Goal: Information Seeking & Learning: Find specific fact

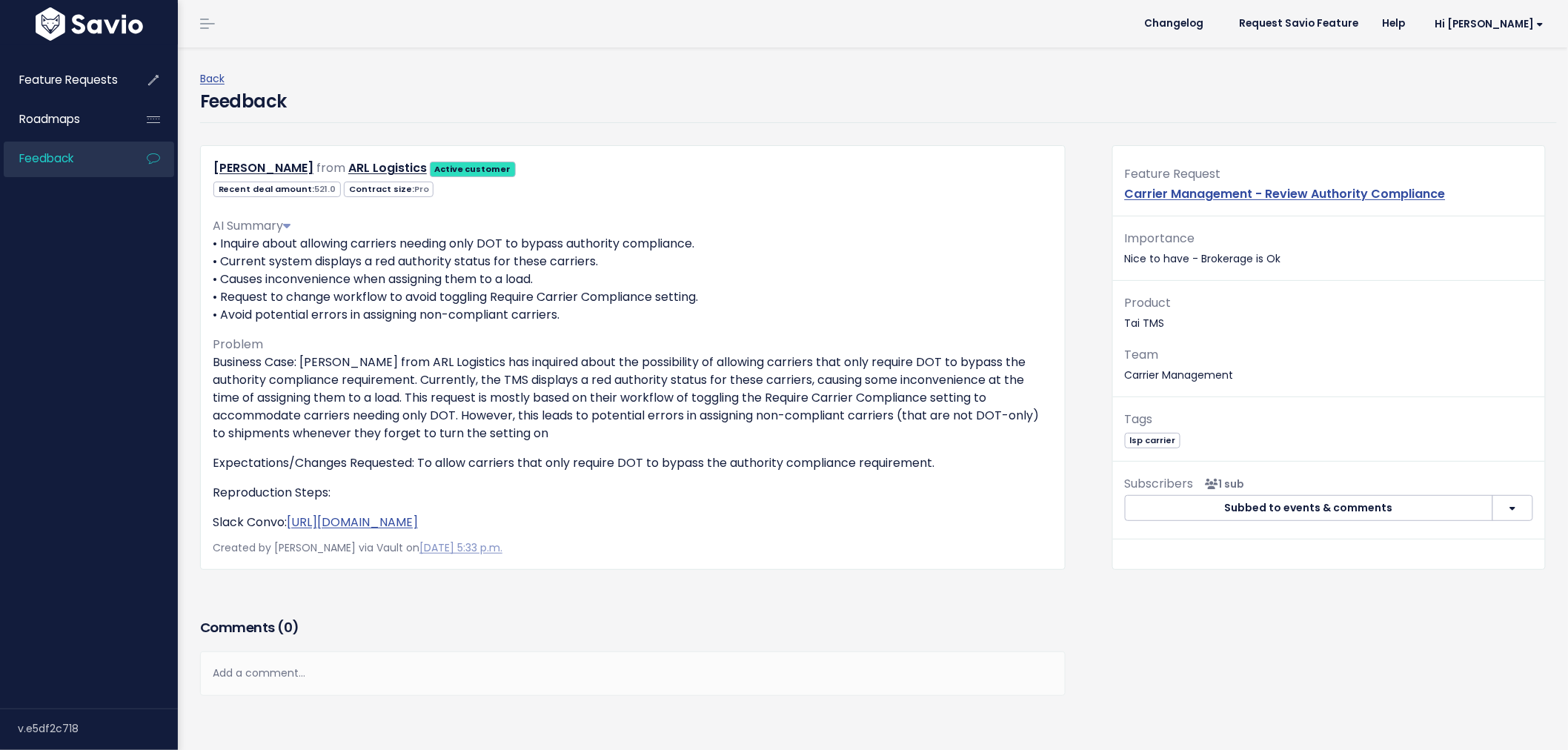
click at [75, 158] on link "Feedback" at bounding box center [63, 159] width 120 height 34
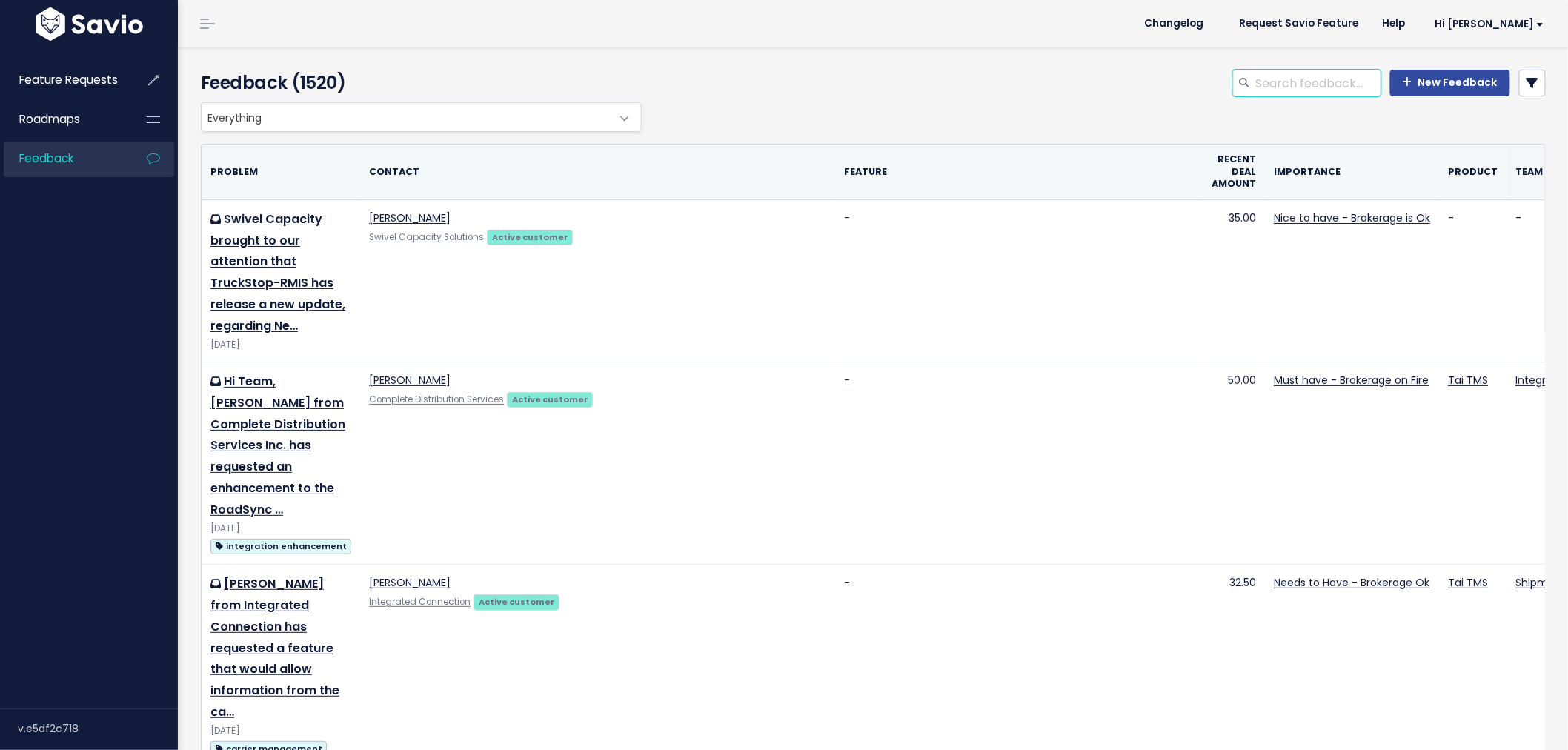
click at [1299, 81] on input "search" at bounding box center [1318, 83] width 126 height 26
type input "macropoint"
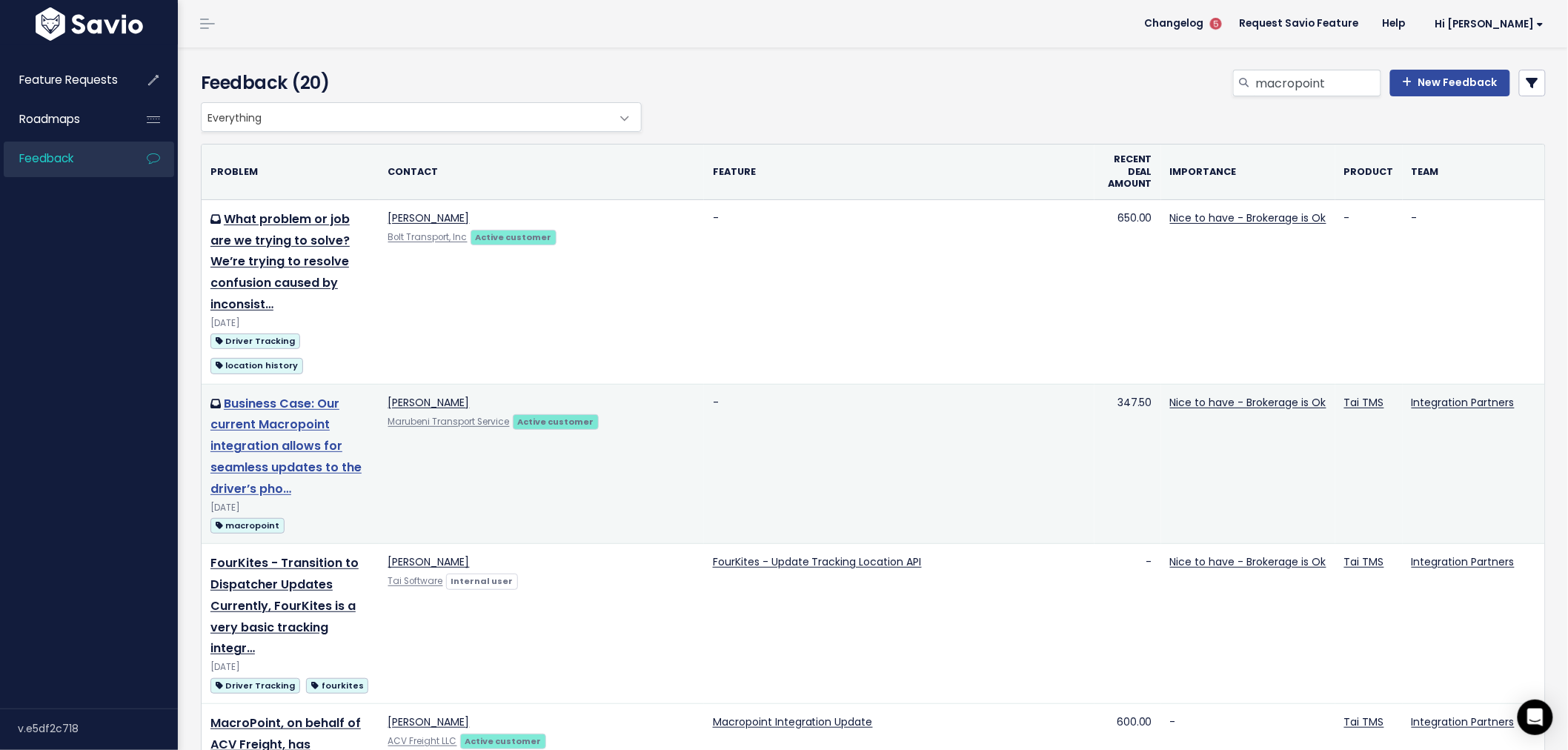
click at [305, 439] on link "Business Case: Our current Macropoint integration allows for seamless updates t…" at bounding box center [285, 446] width 151 height 103
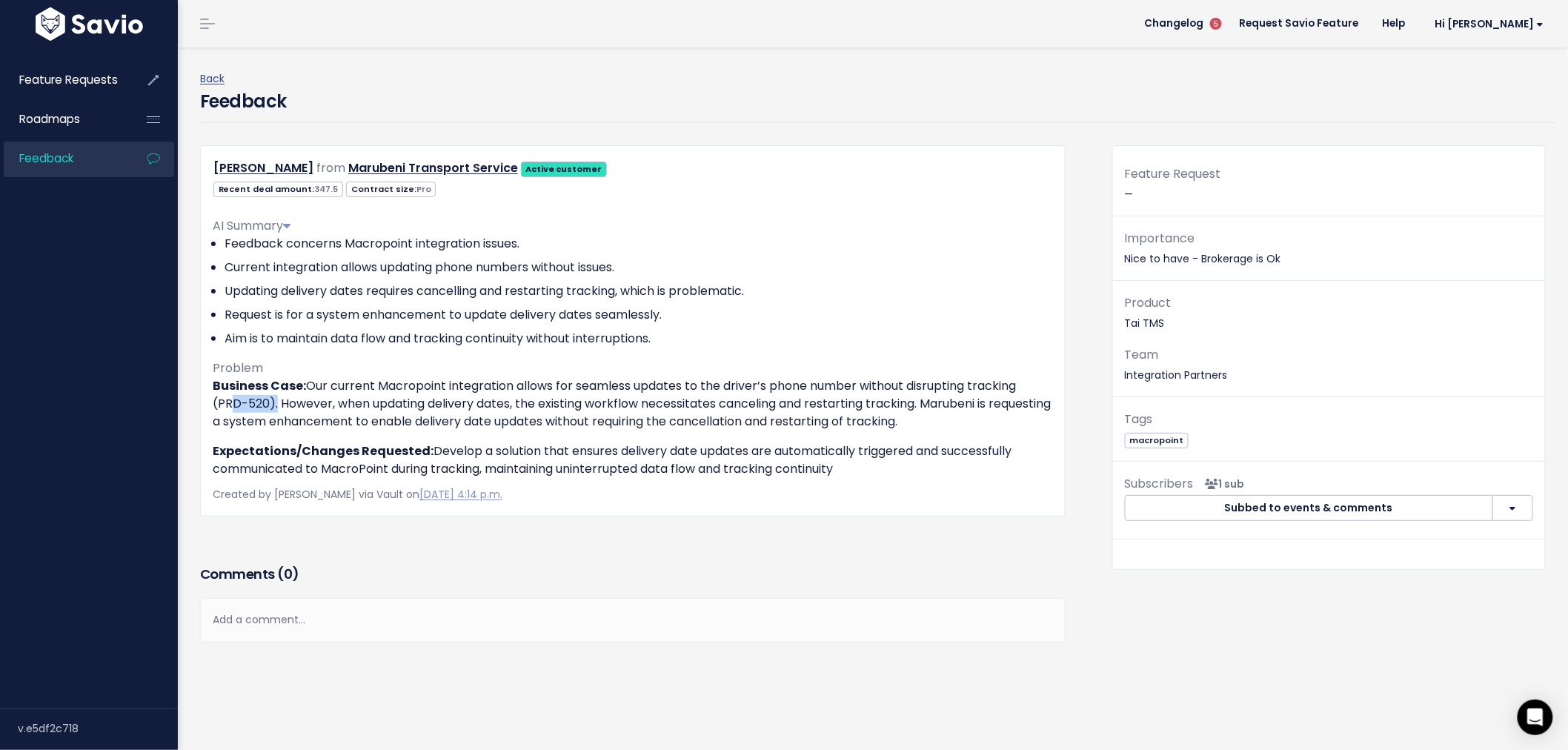
drag, startPoint x: 270, startPoint y: 401, endPoint x: 220, endPoint y: 401, distance: 50.0
click at [220, 401] on p "Business Case: Our current Macropoint integration allows for seamless updates t…" at bounding box center [632, 403] width 840 height 53
copy p "PRD-520"
